Goal: Find specific page/section: Find specific page/section

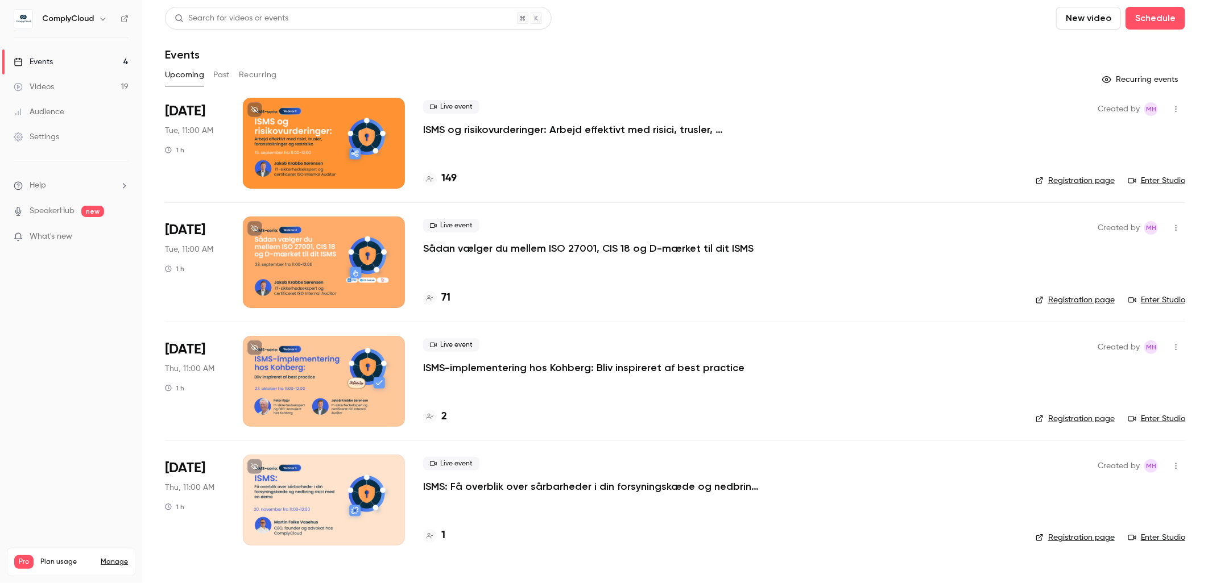
click at [992, 67] on div "Upcoming Past Recurring" at bounding box center [675, 75] width 1020 height 18
